Goal: Check status

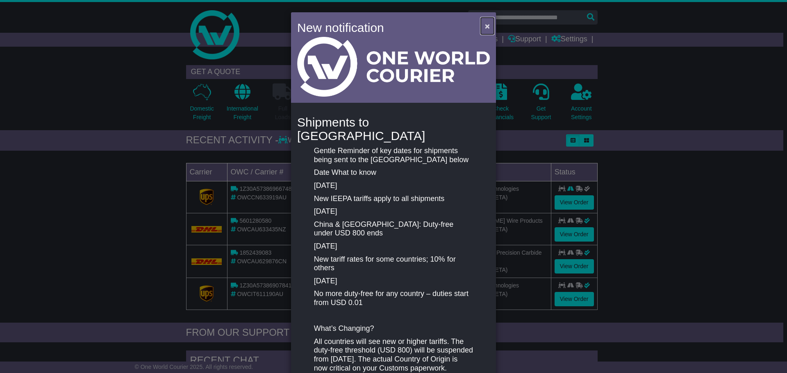
click at [485, 25] on span "×" at bounding box center [487, 25] width 5 height 9
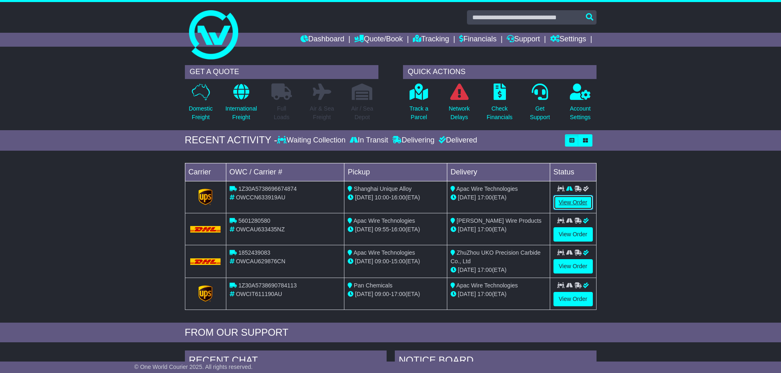
click at [572, 200] on link "View Order" at bounding box center [572, 202] width 39 height 14
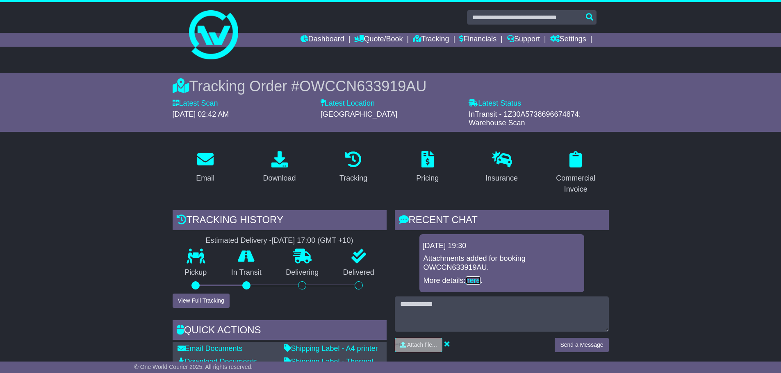
click at [474, 281] on link "here" at bounding box center [473, 281] width 15 height 8
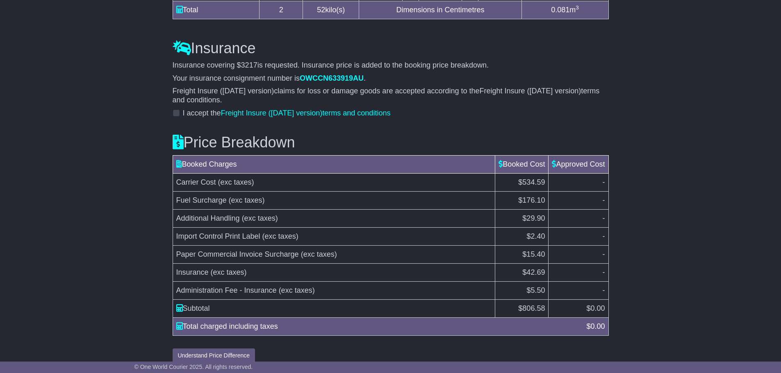
scroll to position [824, 0]
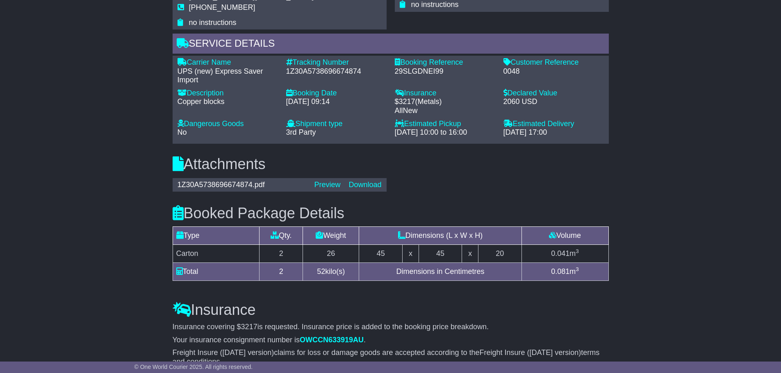
scroll to position [585, 0]
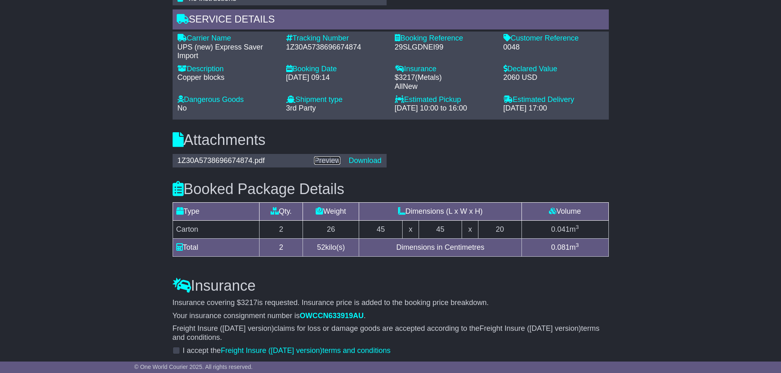
click at [338, 157] on link "Preview" at bounding box center [327, 161] width 26 height 8
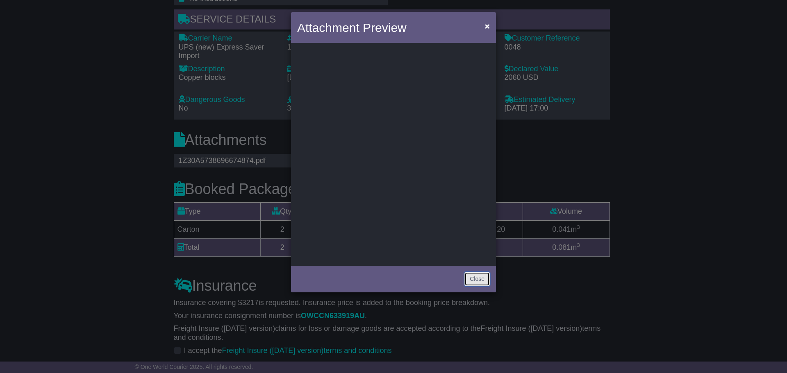
click at [484, 281] on button "Close" at bounding box center [476, 279] width 25 height 14
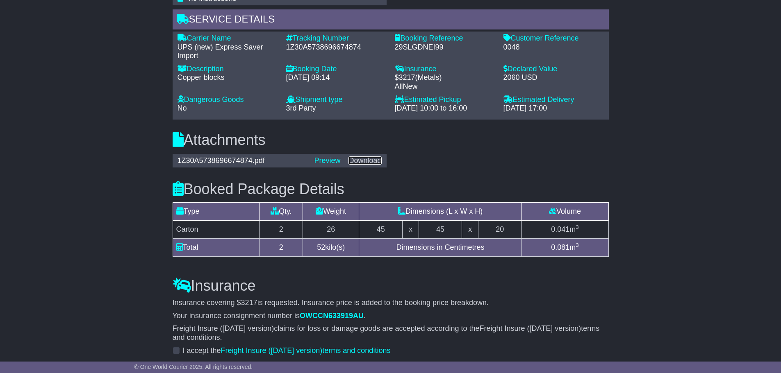
click at [361, 157] on link "Download" at bounding box center [364, 161] width 33 height 8
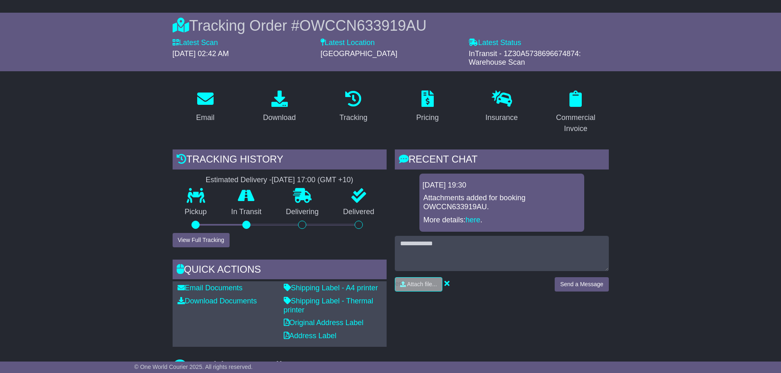
scroll to position [62, 0]
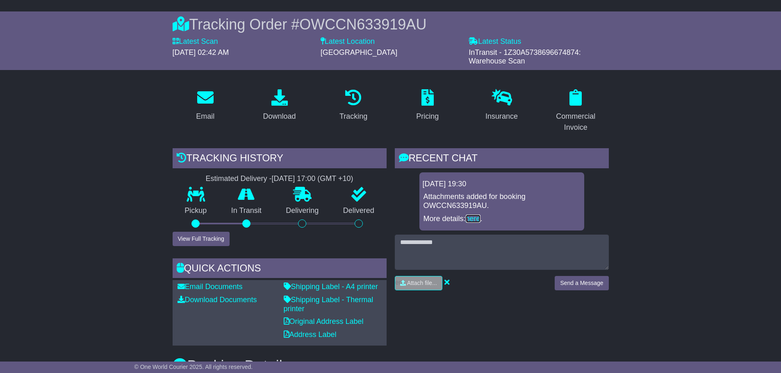
click at [476, 218] on link "here" at bounding box center [473, 219] width 15 height 8
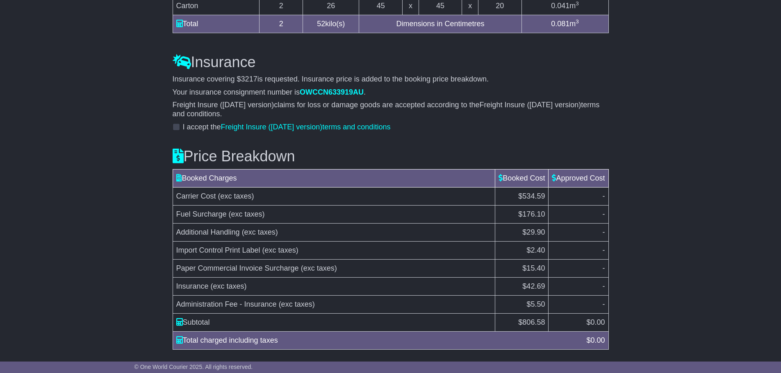
scroll to position [824, 0]
